Goal: Browse casually

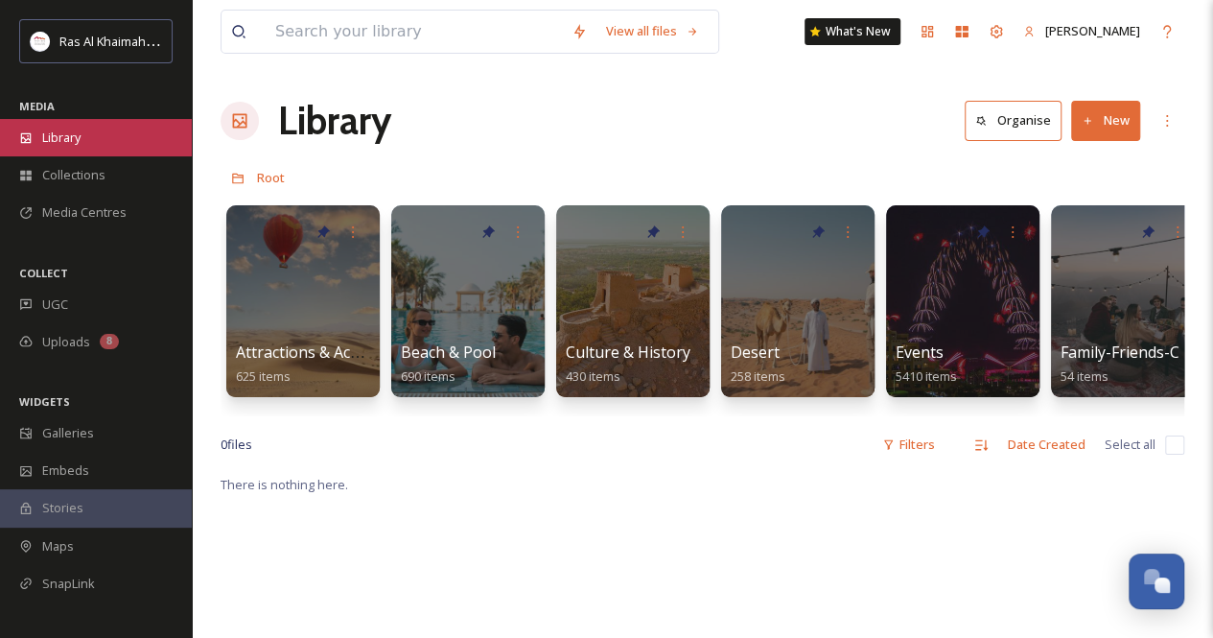
scroll to position [558, 0]
click at [139, 147] on div "Library" at bounding box center [96, 137] width 192 height 37
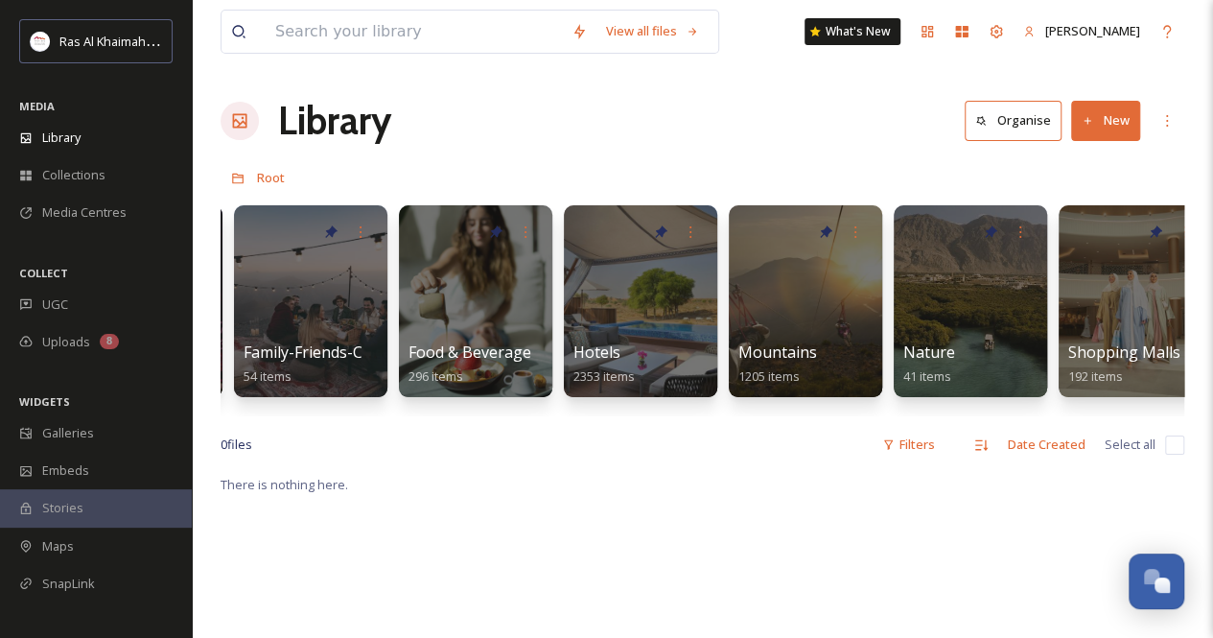
scroll to position [0, 756]
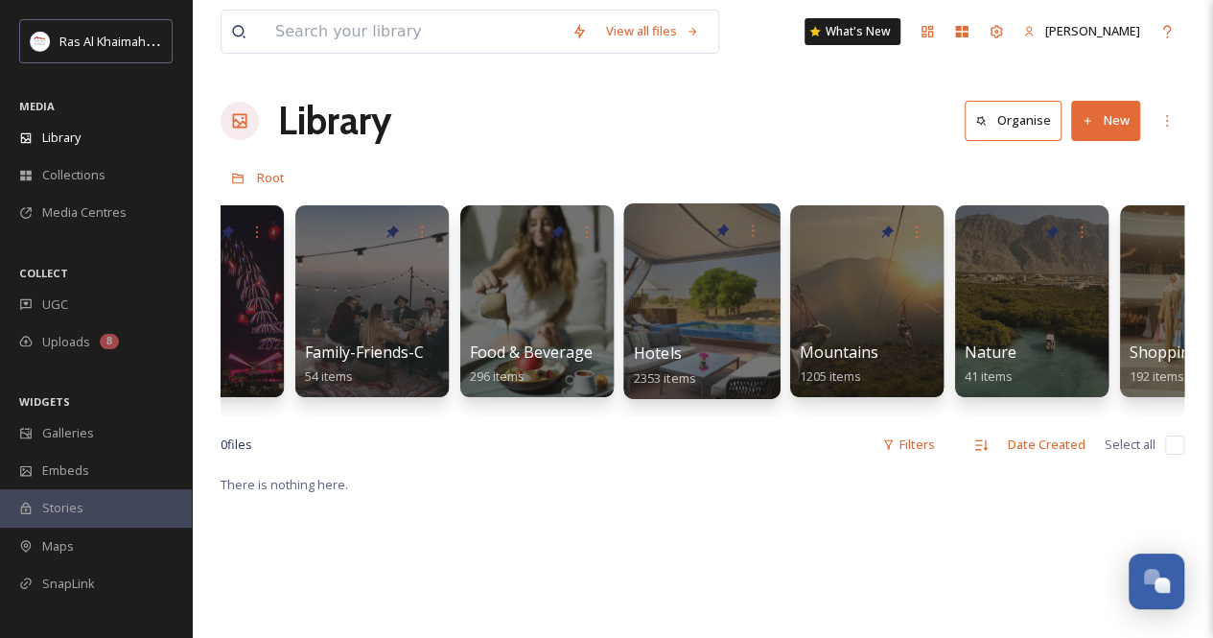
click at [692, 305] on div at bounding box center [702, 301] width 156 height 196
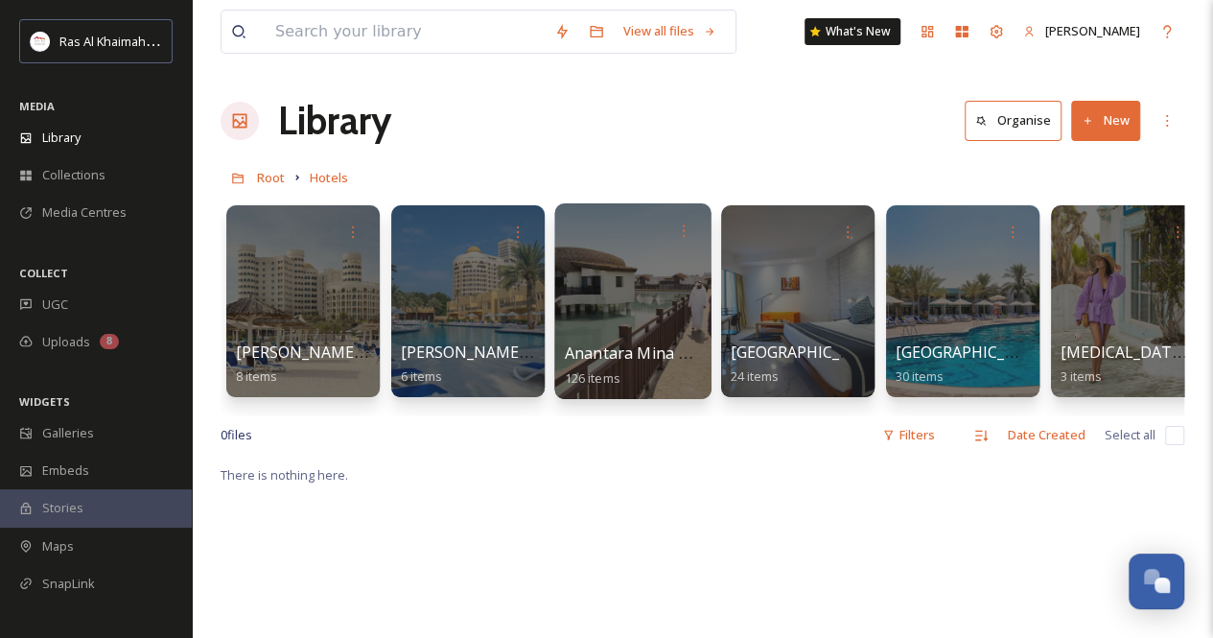
click at [655, 308] on div at bounding box center [632, 301] width 156 height 196
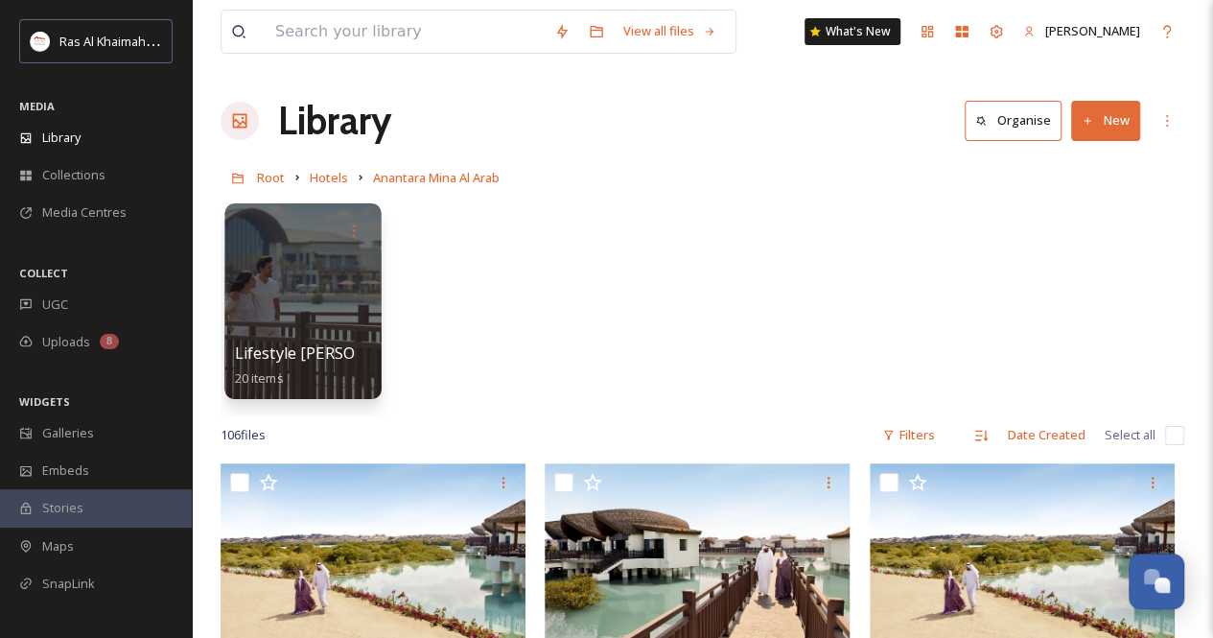
click at [304, 277] on div at bounding box center [302, 301] width 156 height 196
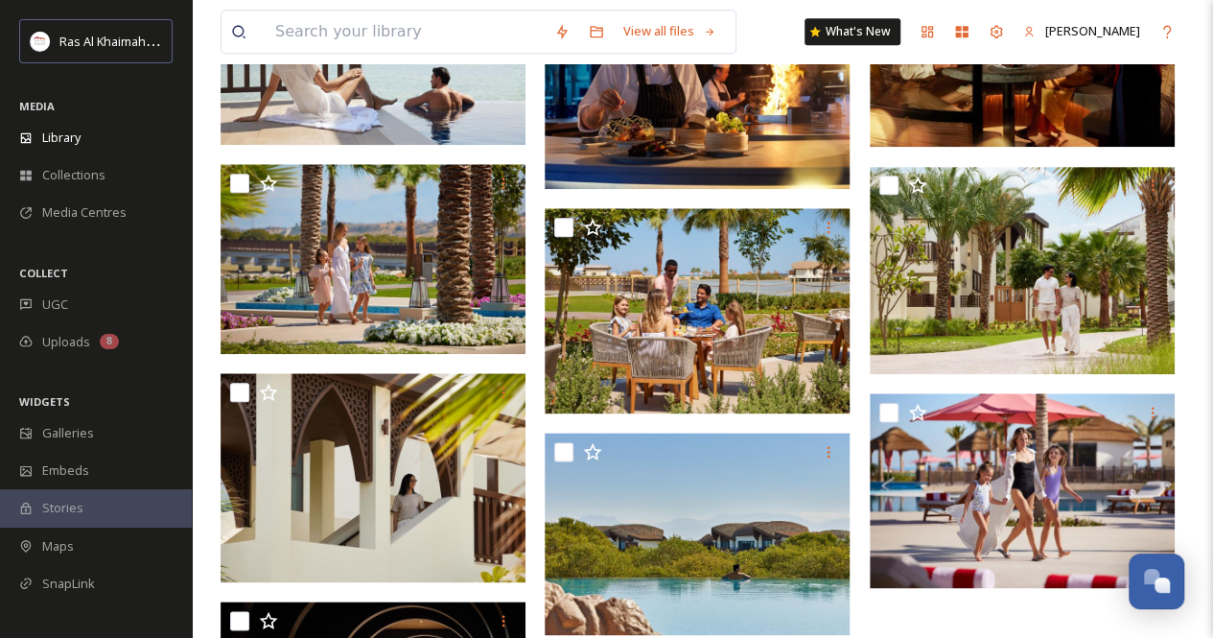
scroll to position [1151, 0]
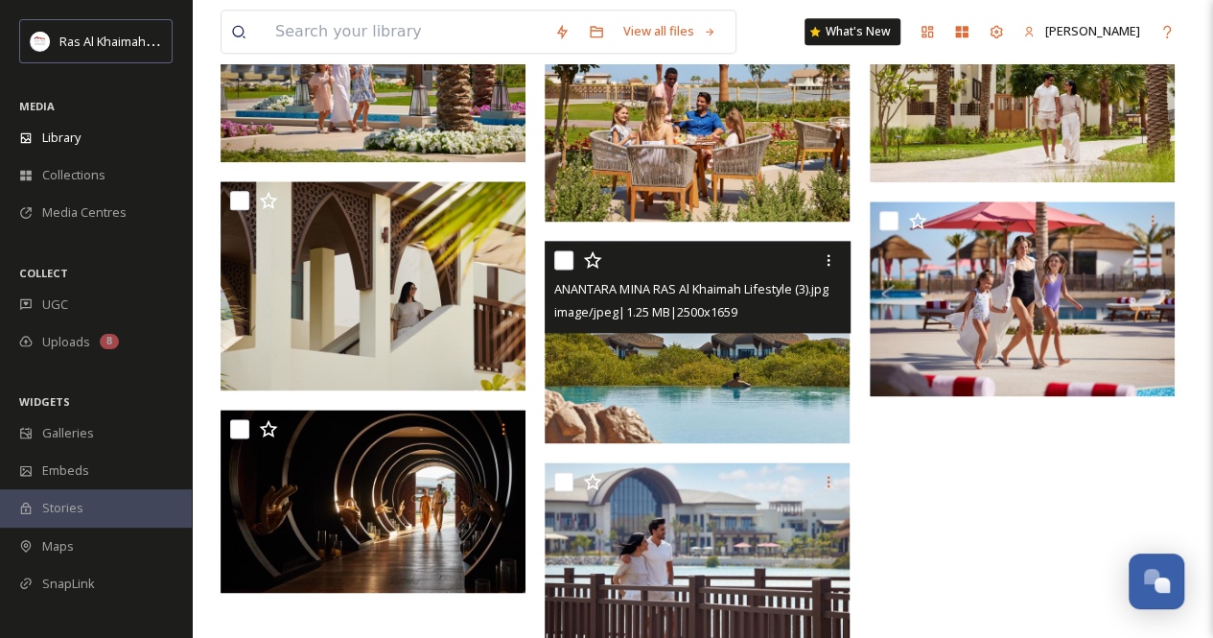
click at [760, 391] on img at bounding box center [697, 342] width 305 height 202
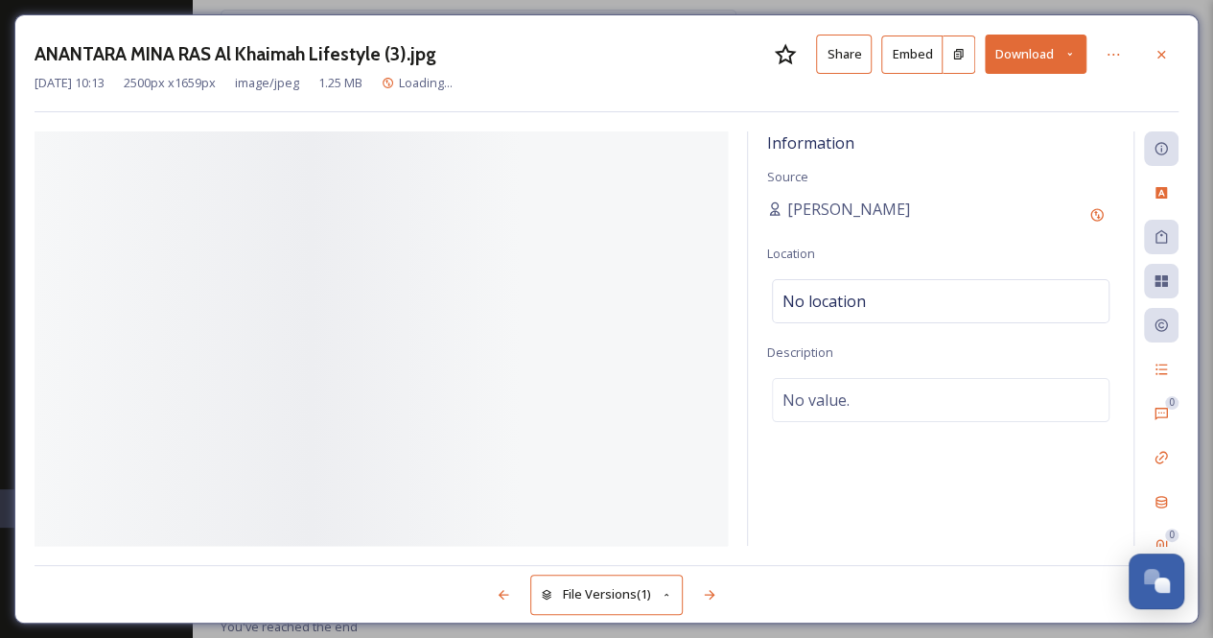
scroll to position [1138, 0]
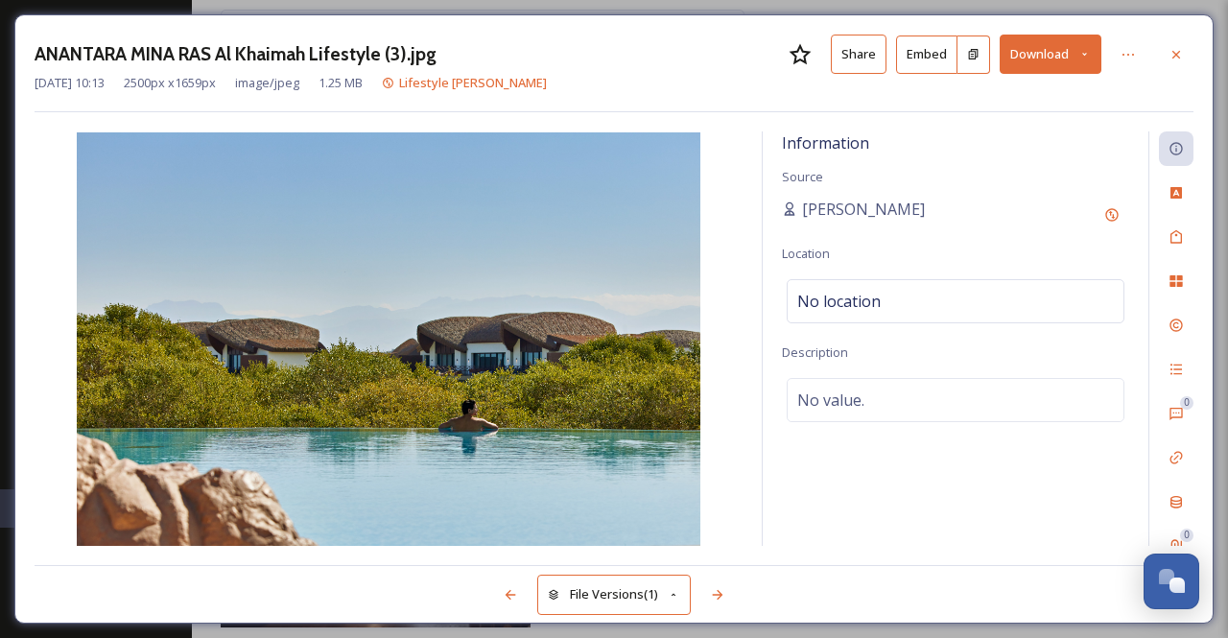
drag, startPoint x: 1178, startPoint y: 57, endPoint x: 1136, endPoint y: 70, distance: 44.3
click at [1179, 57] on icon at bounding box center [1176, 54] width 8 height 8
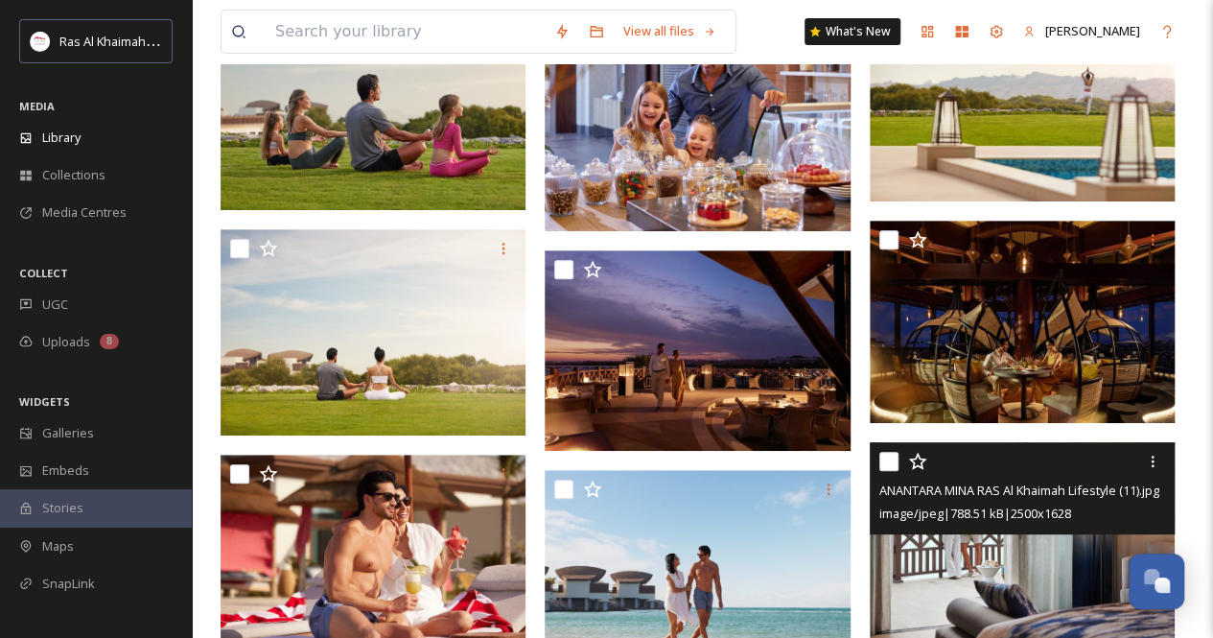
scroll to position [82, 0]
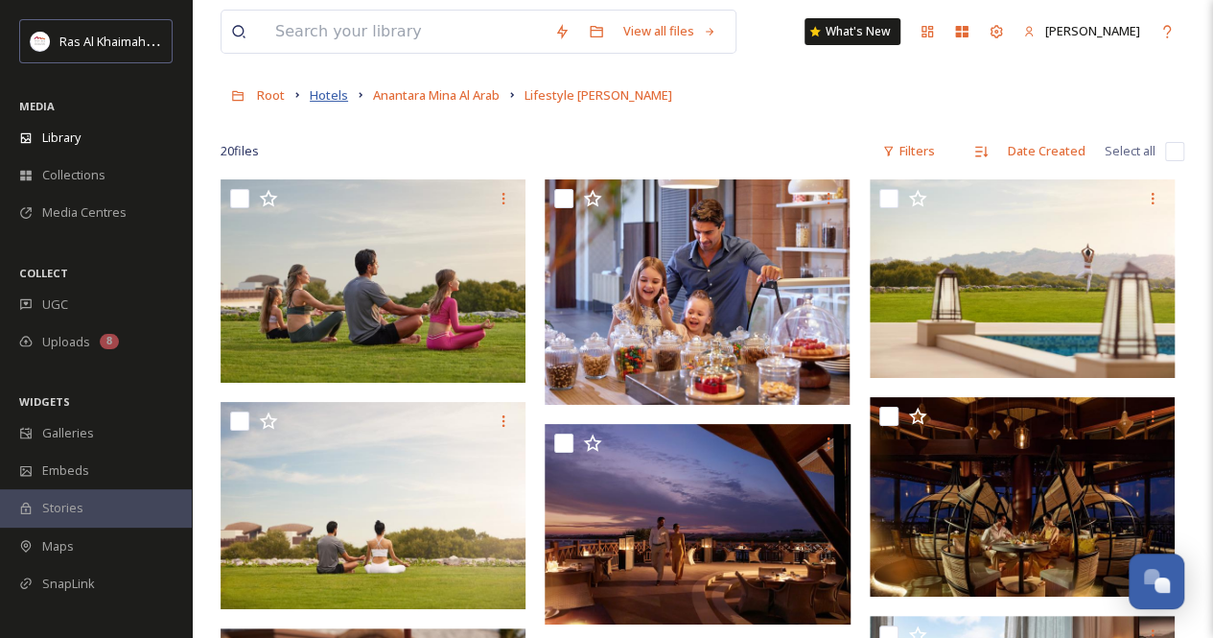
click at [322, 99] on span "Hotels" at bounding box center [329, 94] width 38 height 17
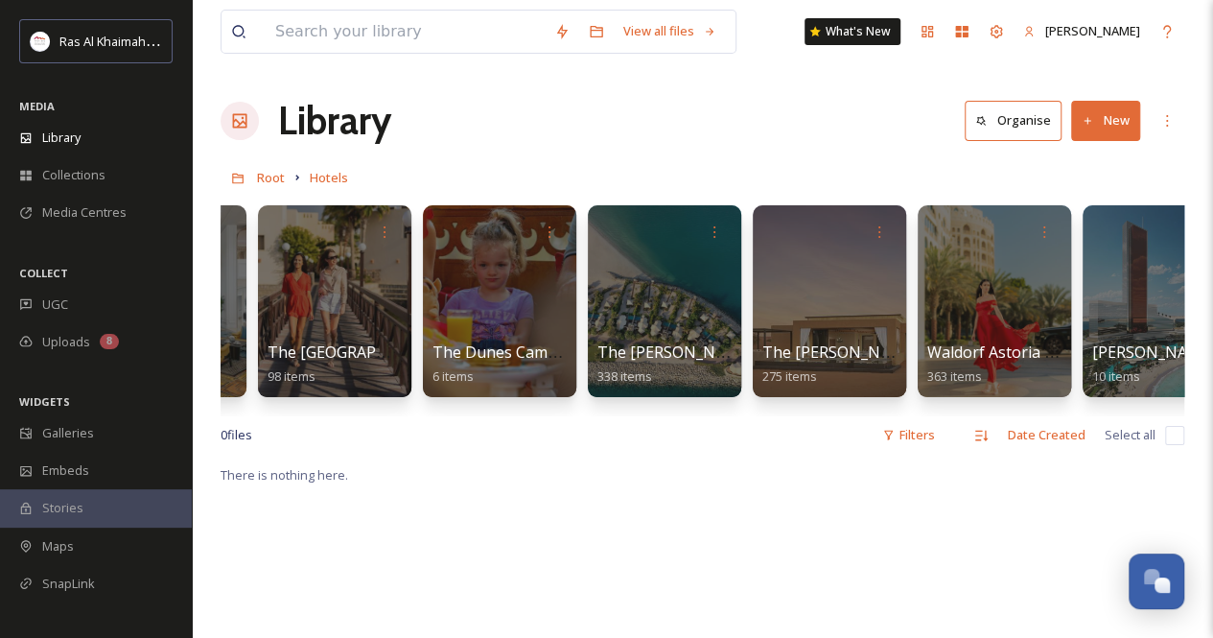
scroll to position [0, 2831]
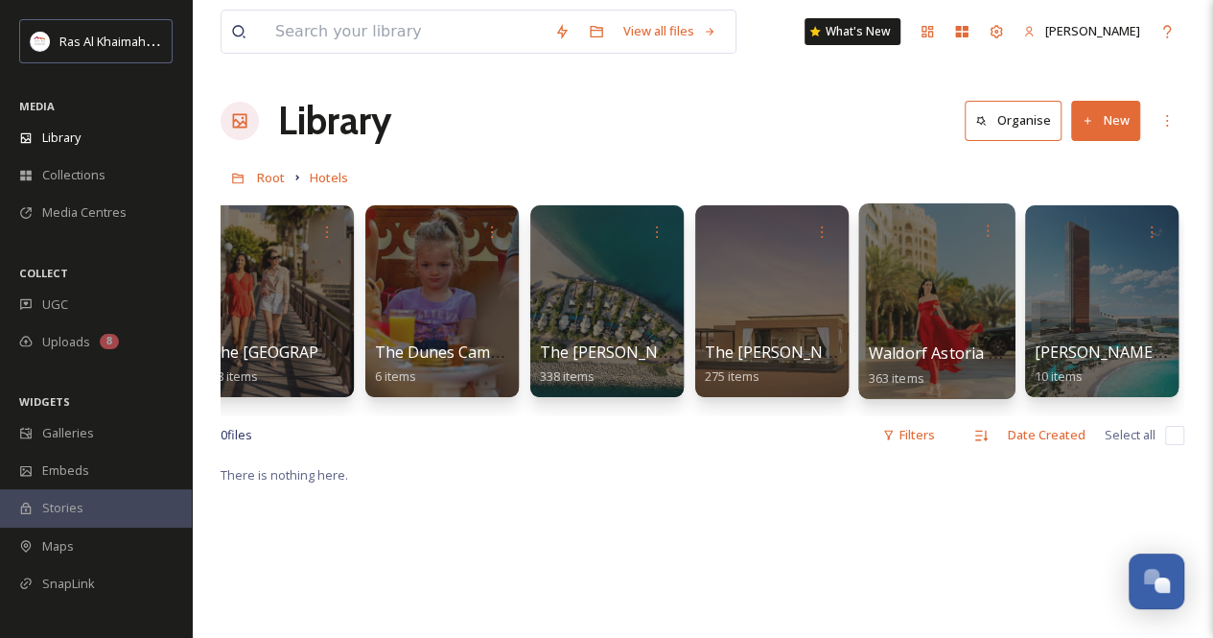
click at [933, 284] on div at bounding box center [937, 301] width 156 height 196
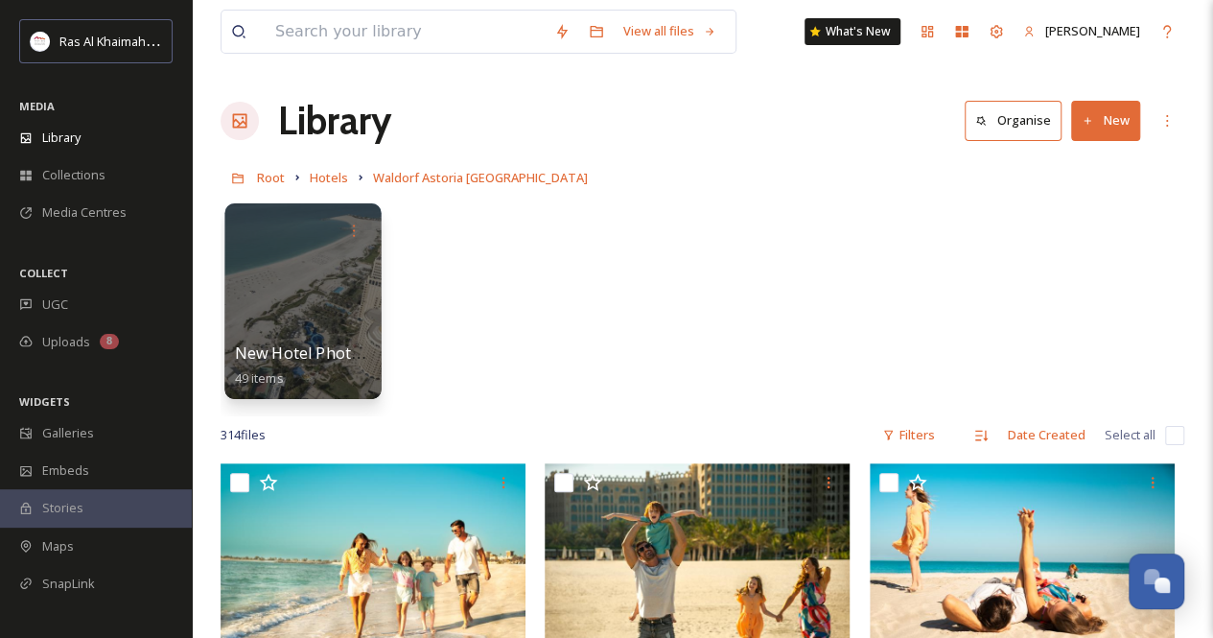
click at [330, 307] on div at bounding box center [302, 301] width 156 height 196
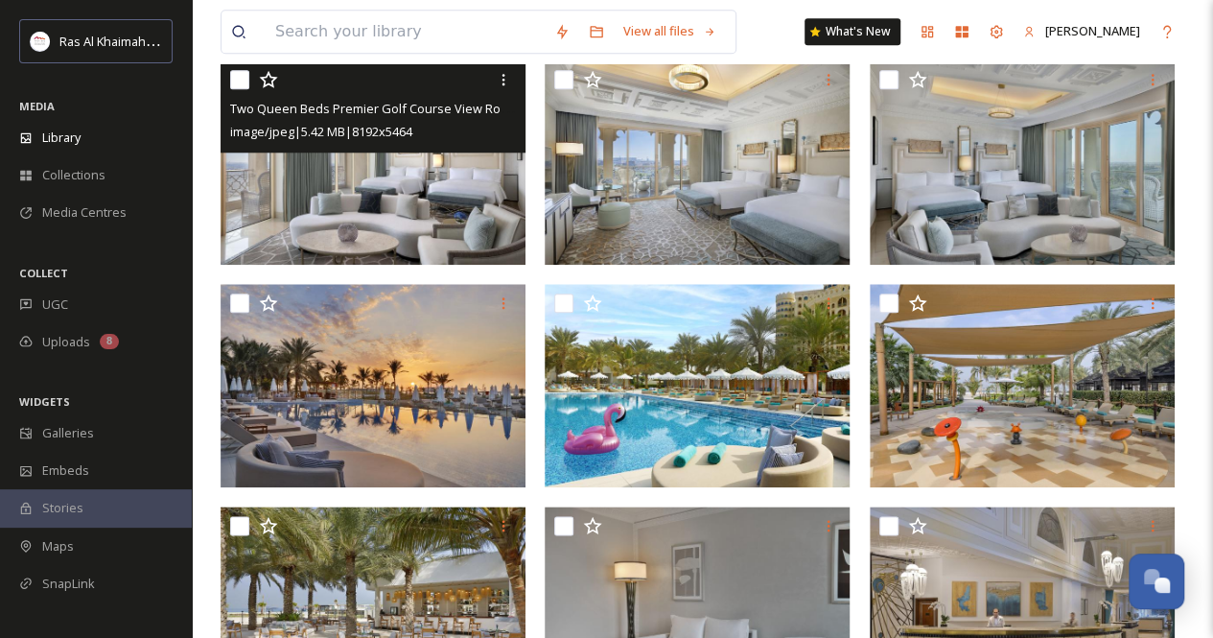
scroll to position [959, 0]
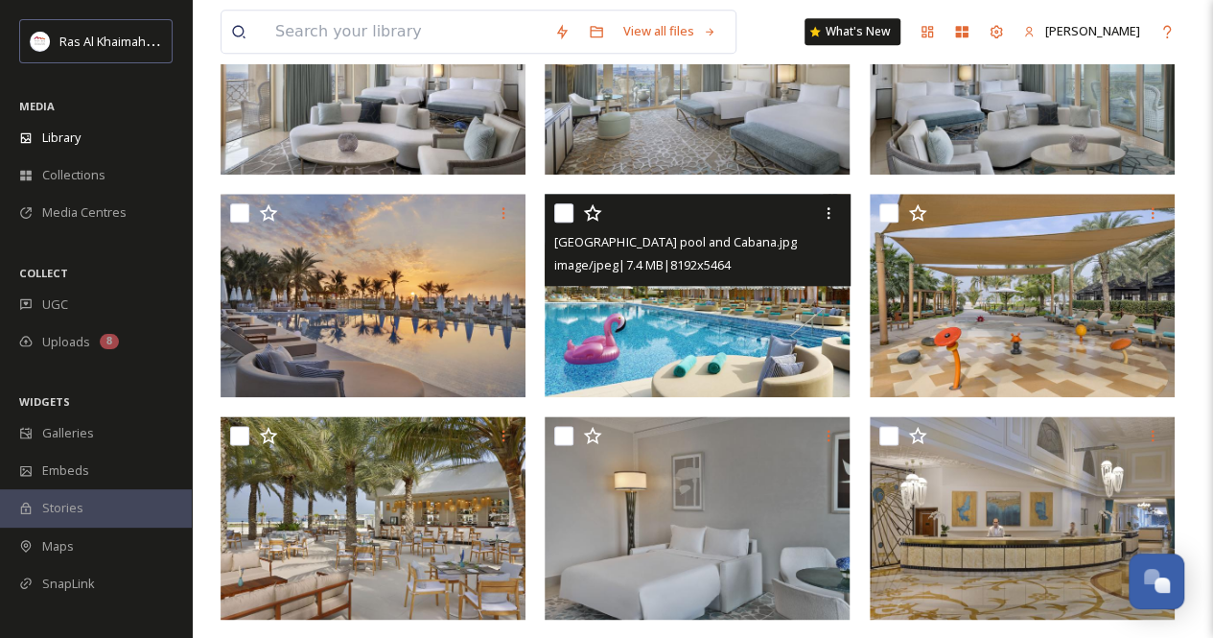
click at [658, 346] on img at bounding box center [697, 295] width 305 height 203
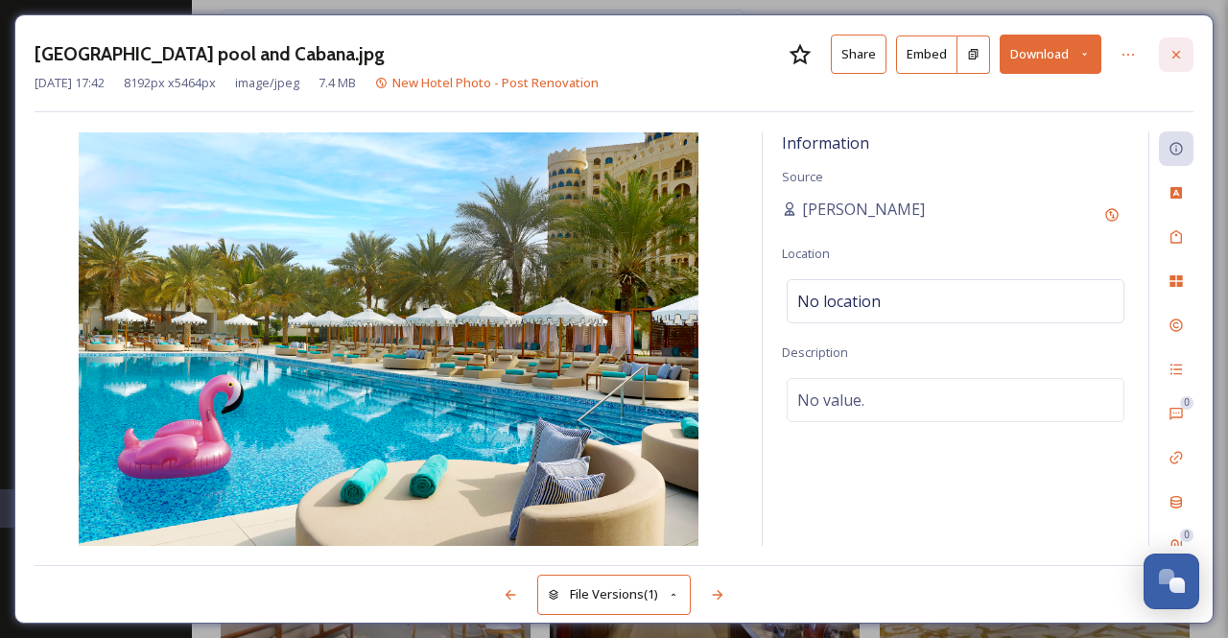
click at [1171, 51] on icon at bounding box center [1175, 54] width 15 height 15
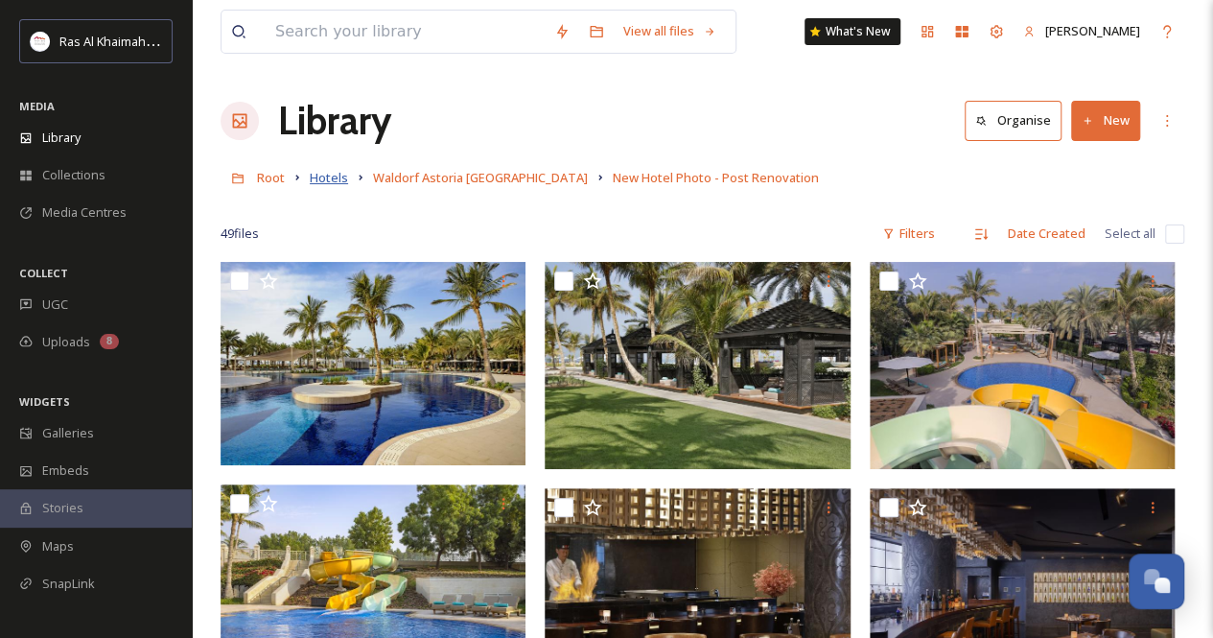
click at [342, 174] on span "Hotels" at bounding box center [329, 177] width 38 height 17
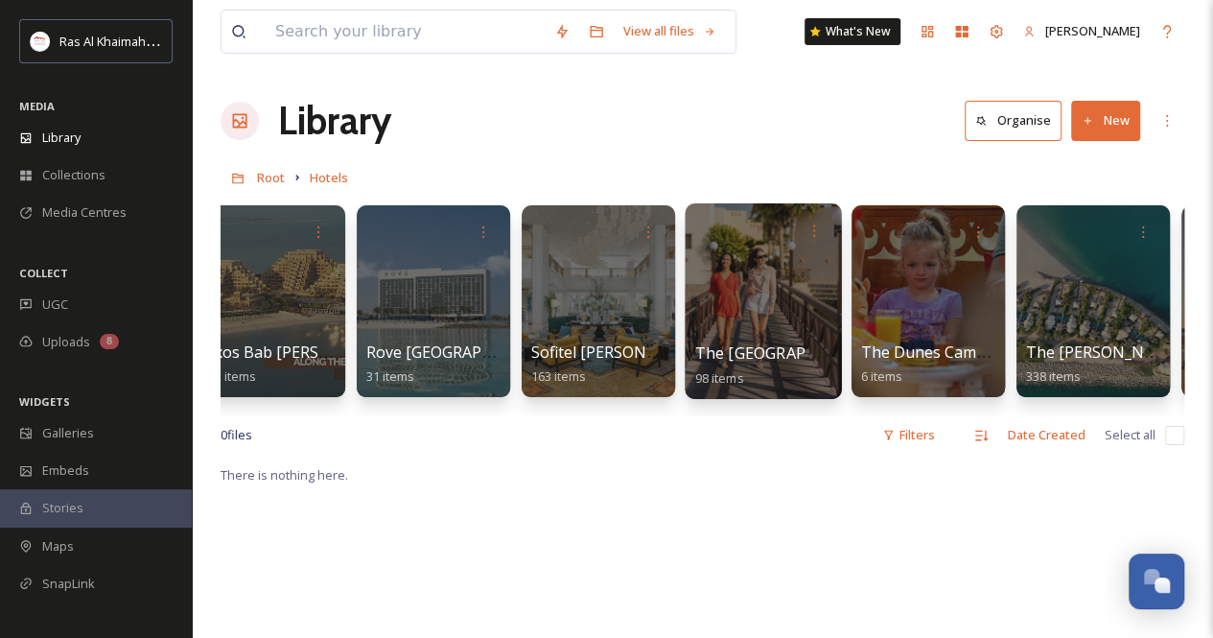
scroll to position [0, 2337]
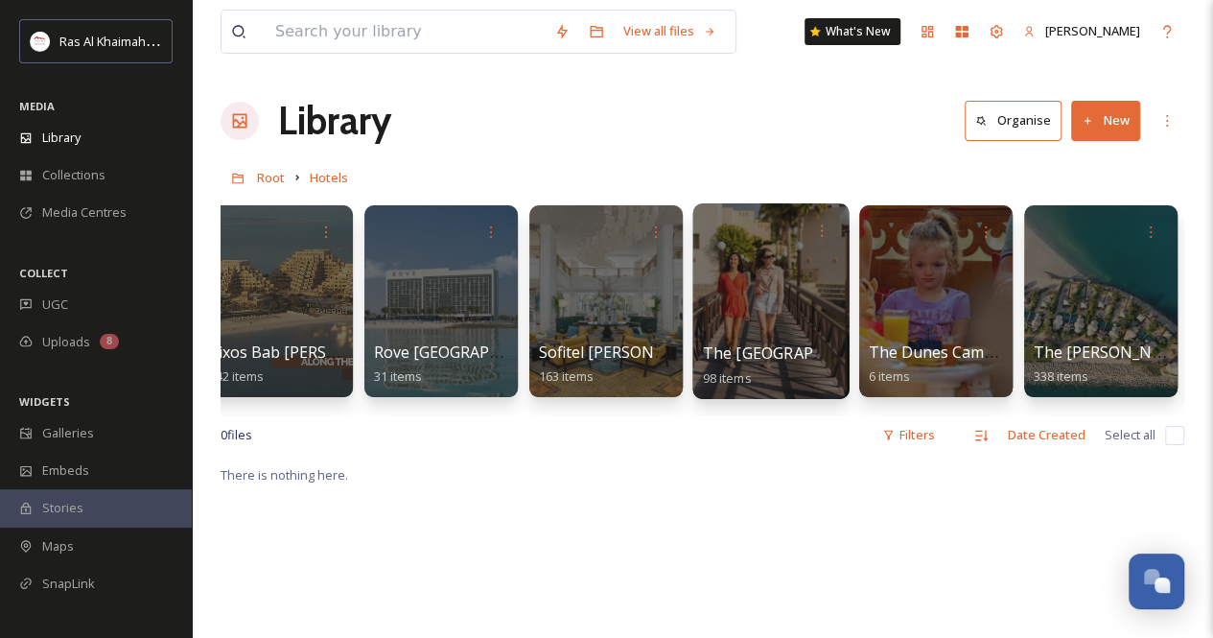
click at [773, 318] on div at bounding box center [771, 301] width 156 height 196
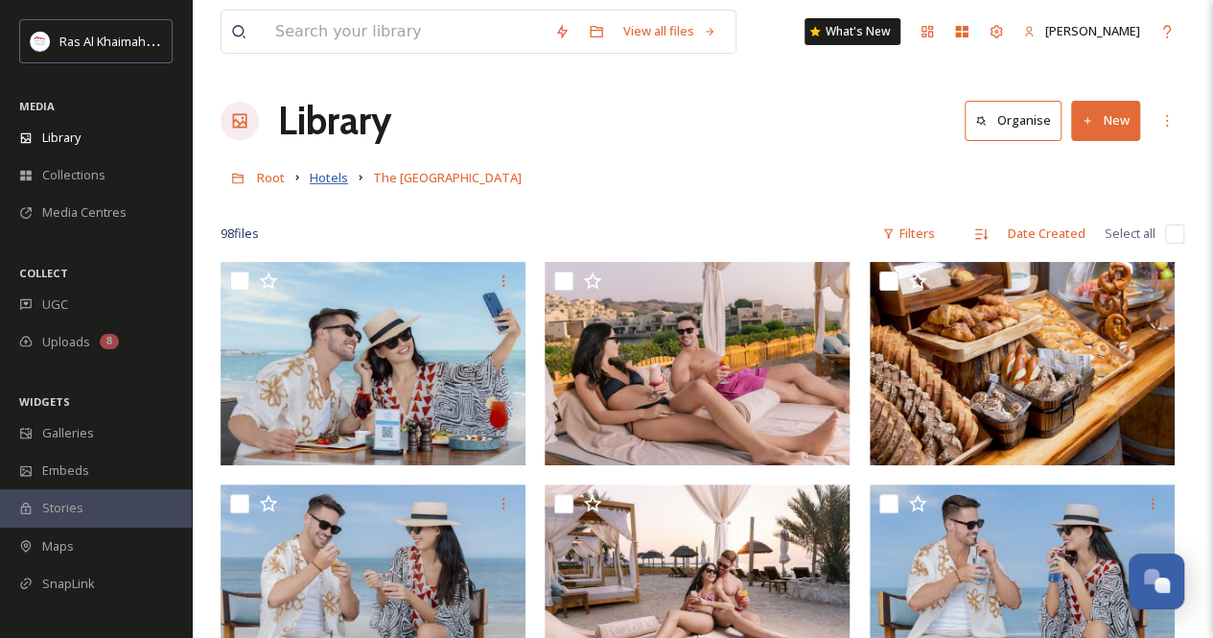
click at [336, 181] on span "Hotels" at bounding box center [329, 177] width 38 height 17
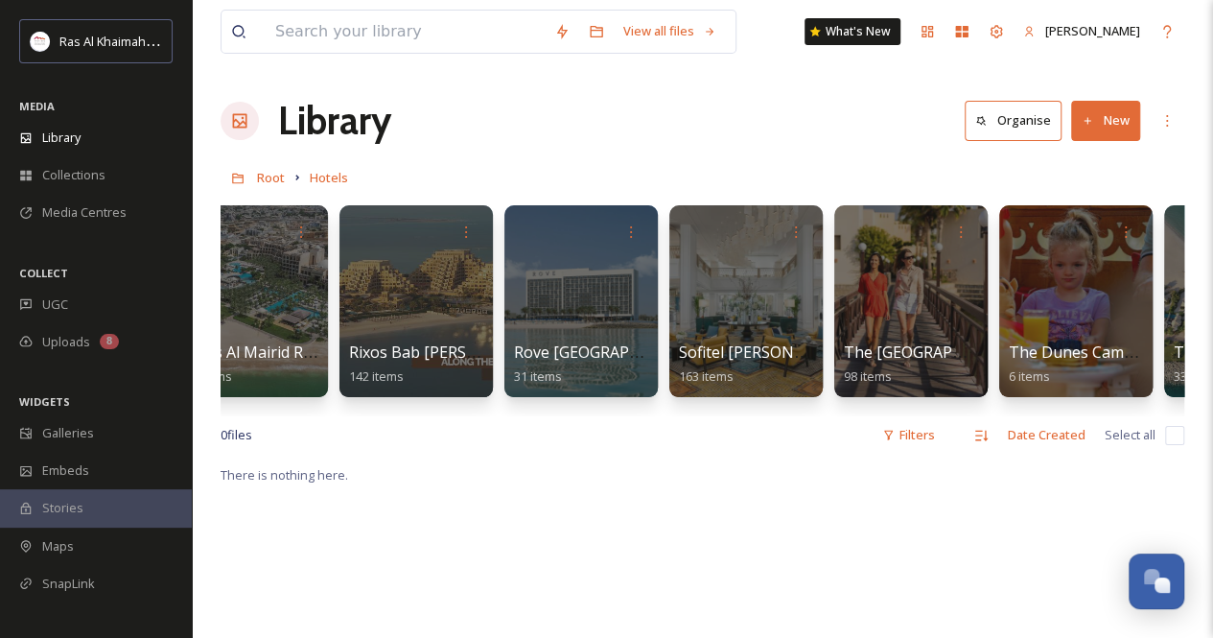
scroll to position [0, 2220]
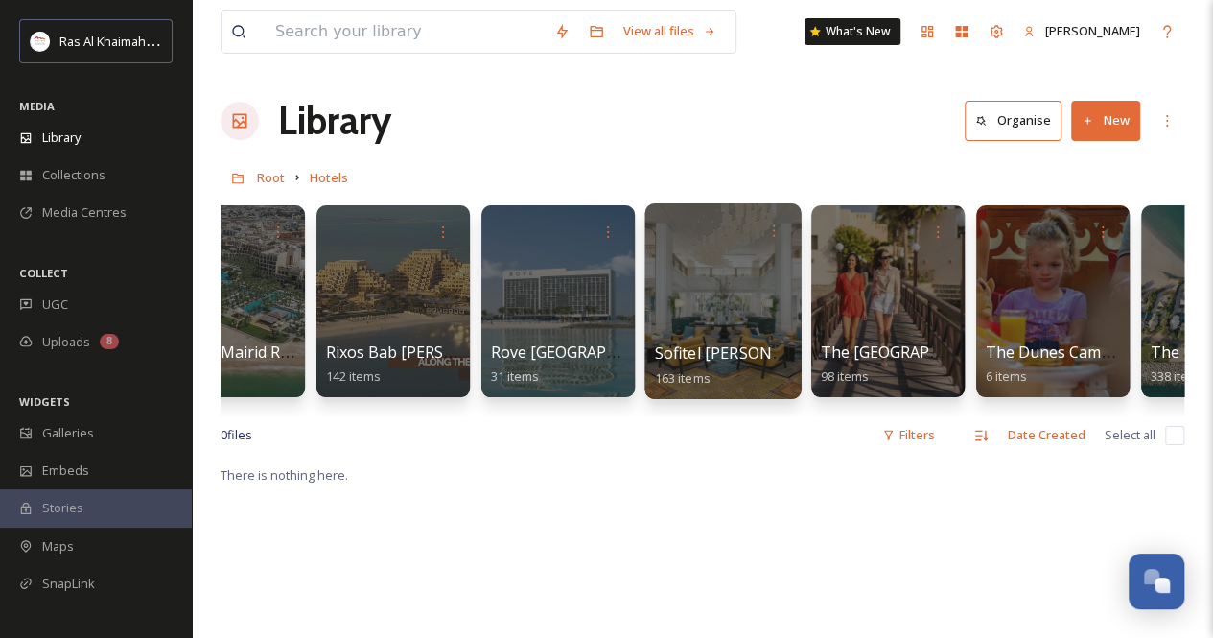
click at [695, 302] on div at bounding box center [723, 301] width 156 height 196
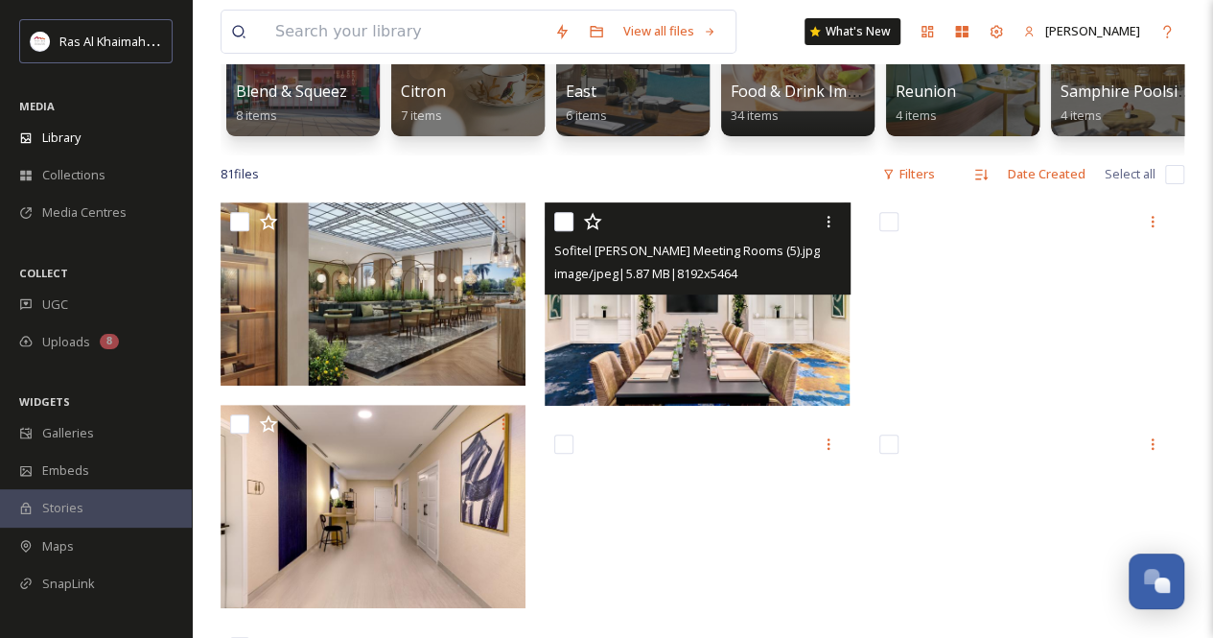
scroll to position [576, 0]
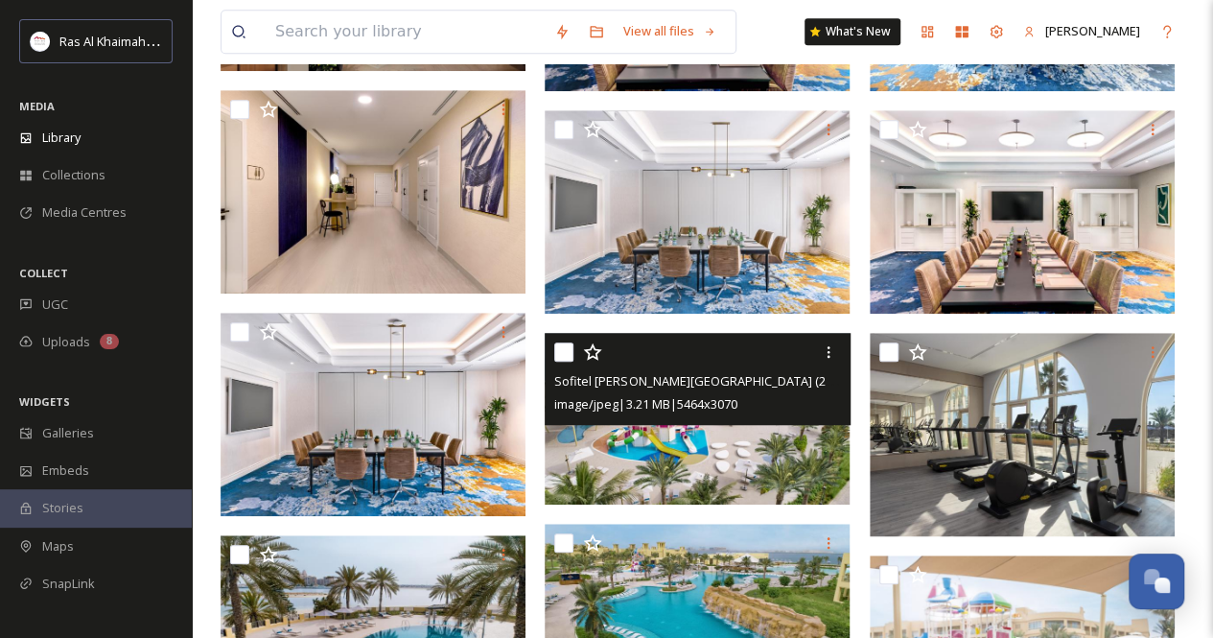
click at [703, 447] on img at bounding box center [697, 419] width 305 height 172
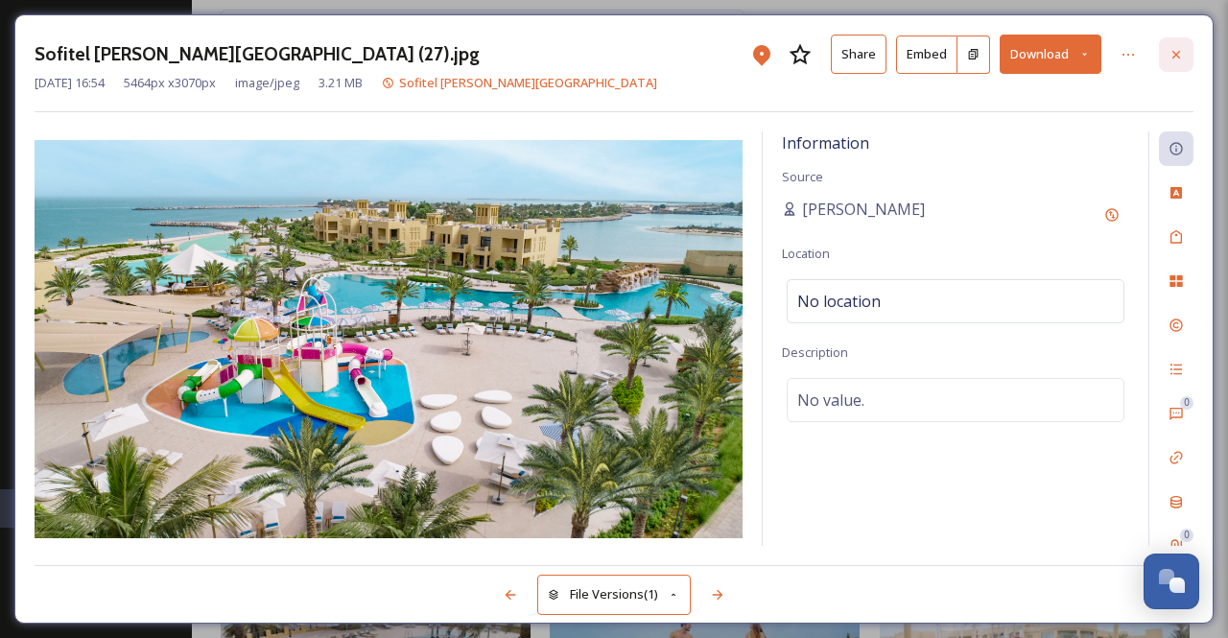
click at [1173, 57] on icon at bounding box center [1176, 54] width 8 height 8
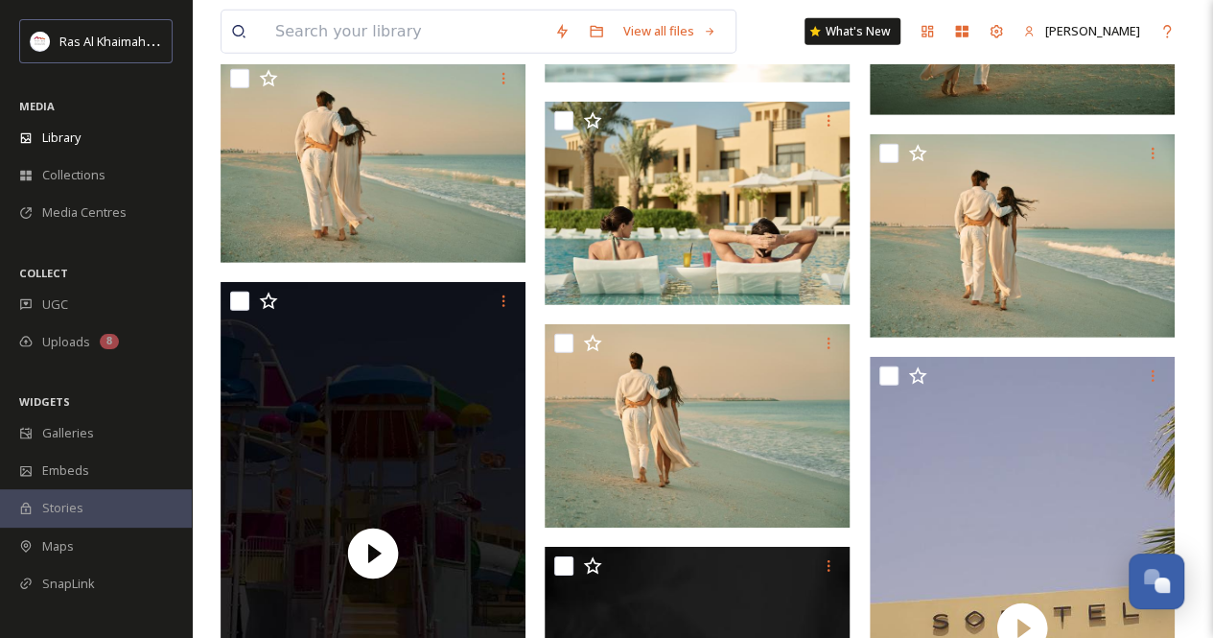
scroll to position [2782, 0]
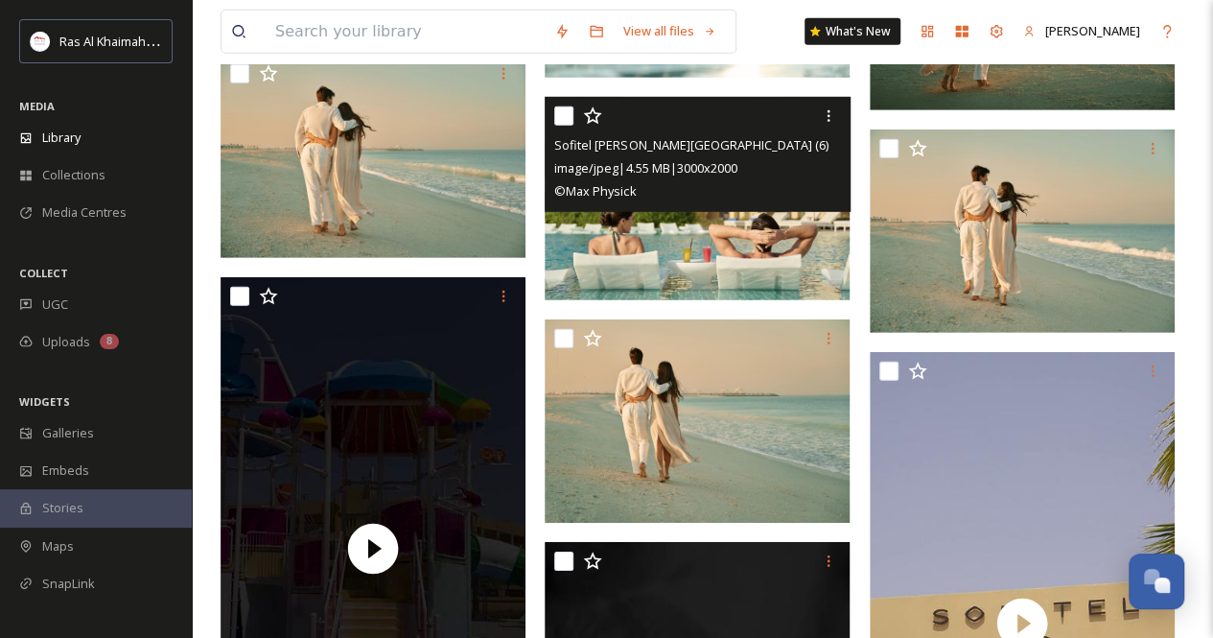
click at [715, 269] on img at bounding box center [697, 198] width 305 height 203
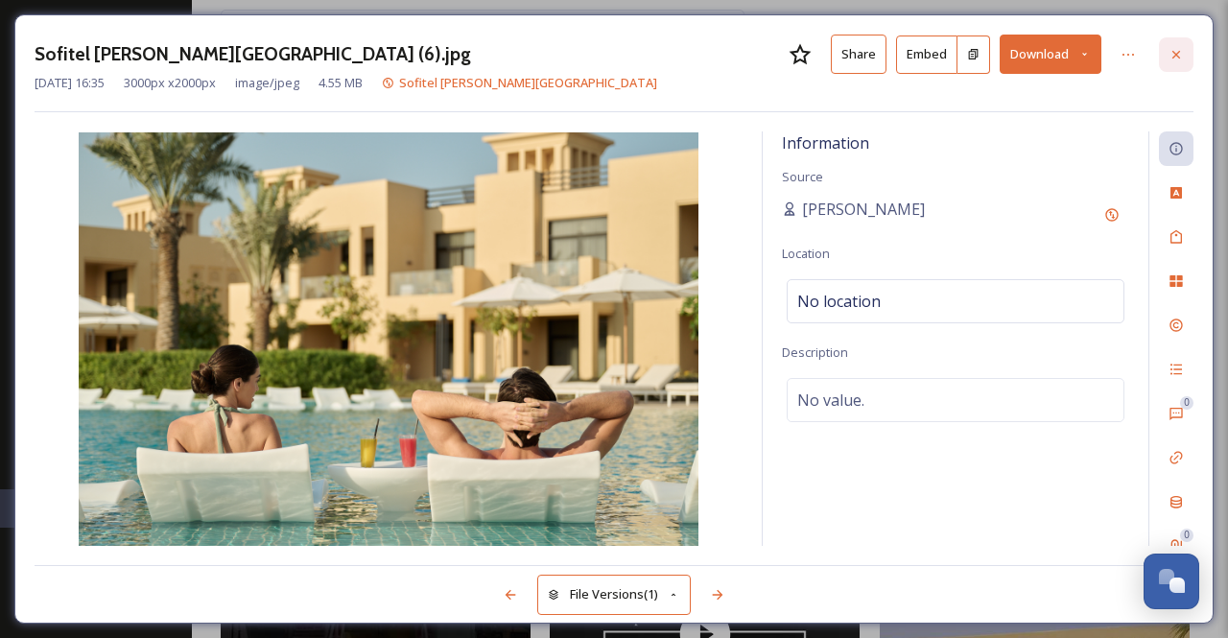
click at [1176, 53] on icon at bounding box center [1176, 54] width 8 height 8
